Goal: Task Accomplishment & Management: Use online tool/utility

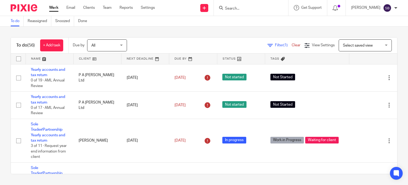
click at [253, 5] on form at bounding box center [252, 8] width 57 height 7
click at [247, 7] on input "Search" at bounding box center [248, 8] width 48 height 5
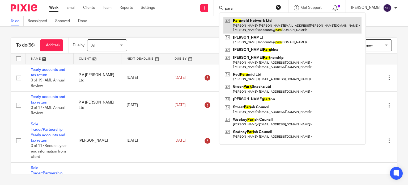
type input "para"
click at [258, 25] on link at bounding box center [292, 25] width 138 height 16
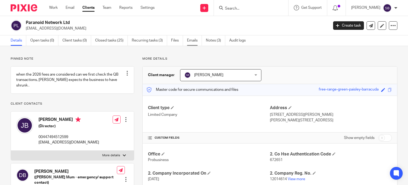
click at [193, 41] on link "Emails" at bounding box center [194, 40] width 15 height 10
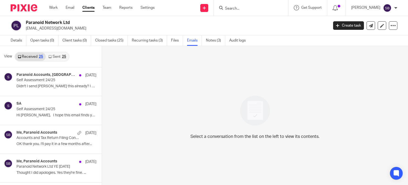
click at [59, 53] on link "Sent 25" at bounding box center [57, 56] width 23 height 8
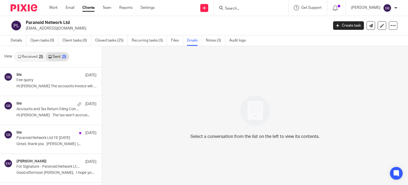
scroll to position [1, 0]
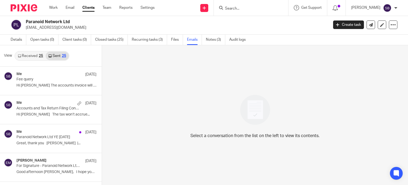
click at [59, 53] on link "Sent 25" at bounding box center [57, 56] width 23 height 8
click at [60, 56] on link "Sent 25" at bounding box center [57, 56] width 23 height 8
click at [26, 56] on link "Received 25" at bounding box center [30, 56] width 31 height 8
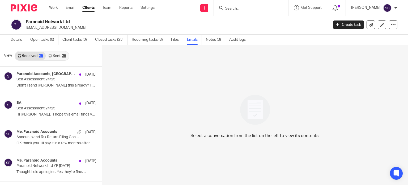
click at [26, 56] on link "Received 25" at bounding box center [30, 56] width 31 height 8
click at [54, 55] on link "Sent 25" at bounding box center [57, 56] width 23 height 8
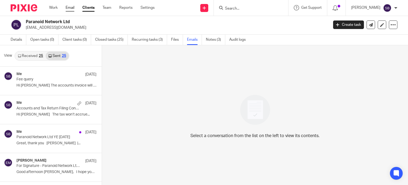
click at [69, 7] on link "Email" at bounding box center [70, 7] width 9 height 5
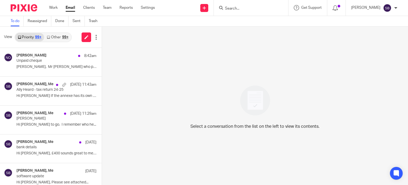
click at [64, 34] on link "Other 99+" at bounding box center [57, 37] width 27 height 8
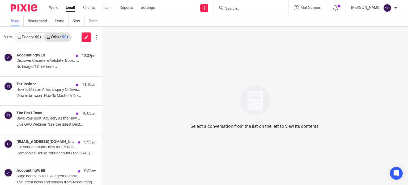
click at [38, 36] on div "99+" at bounding box center [38, 37] width 6 height 4
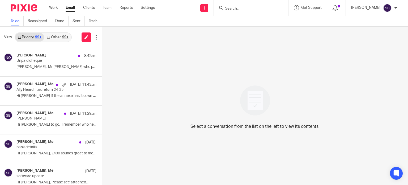
click at [63, 37] on div "99+" at bounding box center [65, 37] width 6 height 4
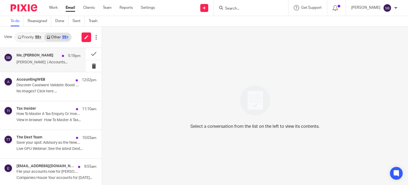
click at [31, 59] on div "Me, [PERSON_NAME] 5:19pm [PERSON_NAME] | Accounts..." at bounding box center [48, 59] width 64 height 13
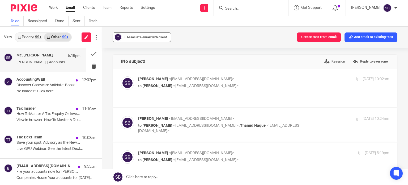
click at [156, 33] on button "? + Associate email with client" at bounding box center [142, 37] width 58 height 10
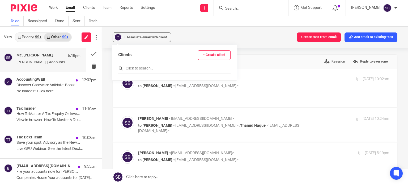
click at [137, 68] on input "text" at bounding box center [174, 68] width 112 height 5
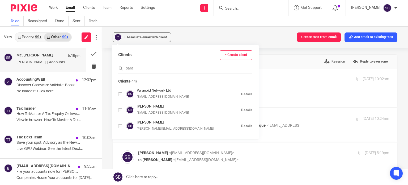
type input "para"
click at [121, 93] on input "checkbox" at bounding box center [120, 94] width 4 height 4
checkbox input "true"
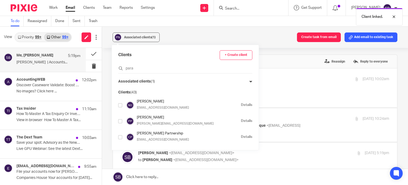
click at [121, 104] on input "checkbox" at bounding box center [120, 105] width 4 height 4
checkbox input "true"
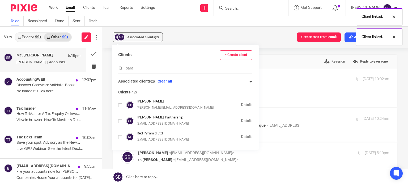
click at [215, 37] on div "Client linked. Client linked." at bounding box center [303, 25] width 199 height 40
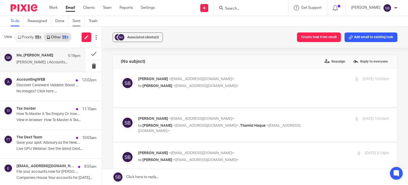
click at [78, 22] on link "Sent" at bounding box center [79, 21] width 12 height 10
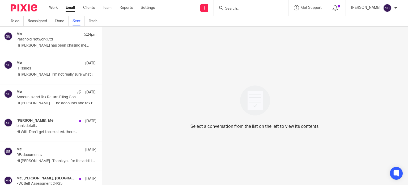
click at [39, 41] on p "Paranoid Network Ltd" at bounding box center [48, 39] width 64 height 5
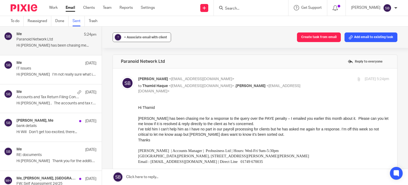
click at [137, 36] on span "+ Associate email with client" at bounding box center [145, 37] width 43 height 3
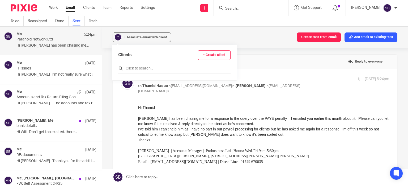
click at [132, 70] on input "text" at bounding box center [174, 68] width 112 height 5
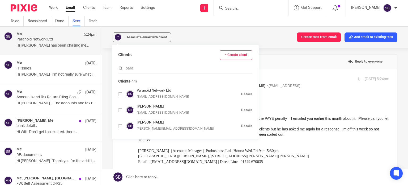
type input "para"
click at [120, 94] on input "checkbox" at bounding box center [120, 94] width 4 height 4
checkbox input "true"
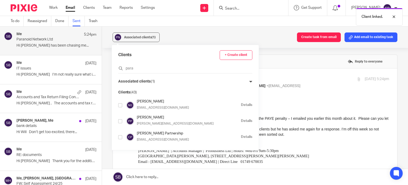
click at [120, 105] on input "checkbox" at bounding box center [120, 105] width 4 height 4
checkbox input "true"
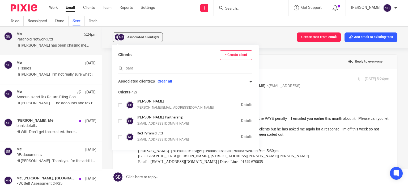
click at [50, 64] on div "Me 19 Sep" at bounding box center [56, 63] width 80 height 5
